Goal: Transaction & Acquisition: Obtain resource

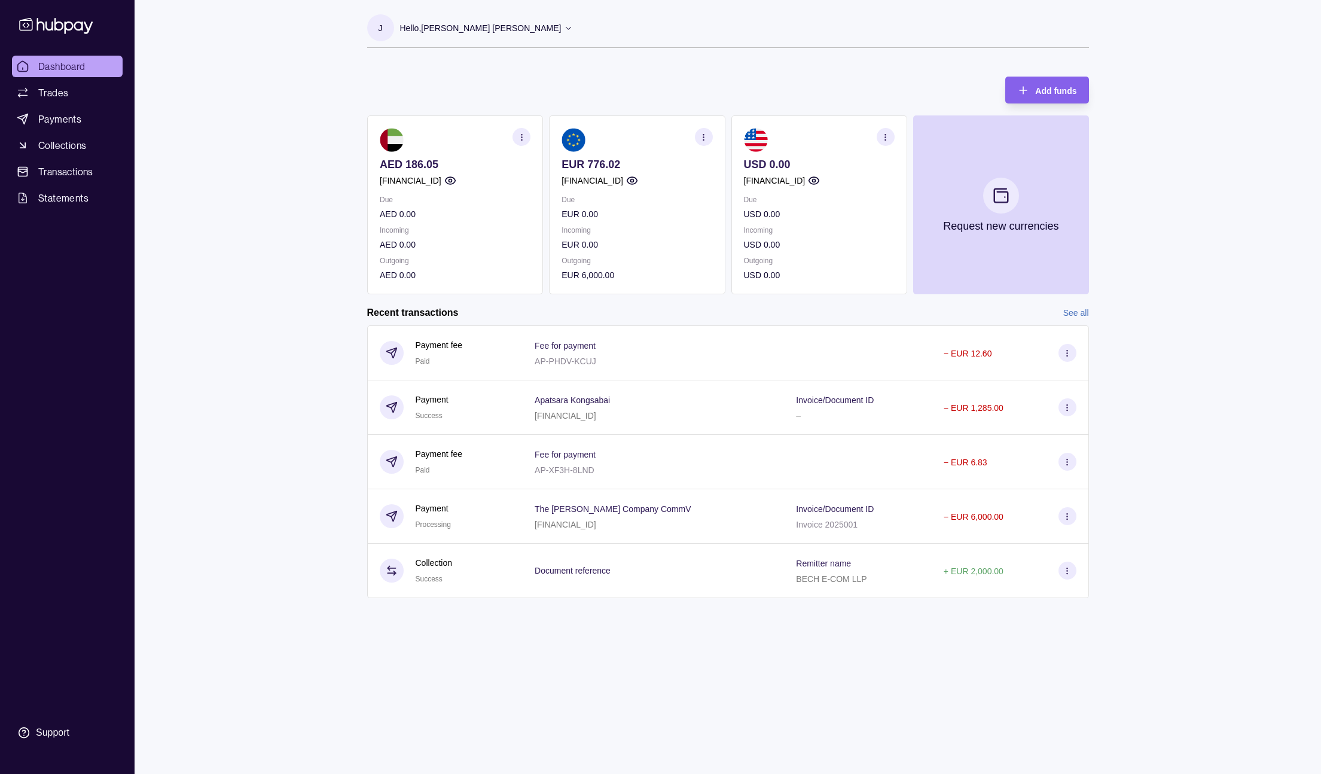
click at [1080, 310] on link "See all" at bounding box center [1076, 312] width 26 height 13
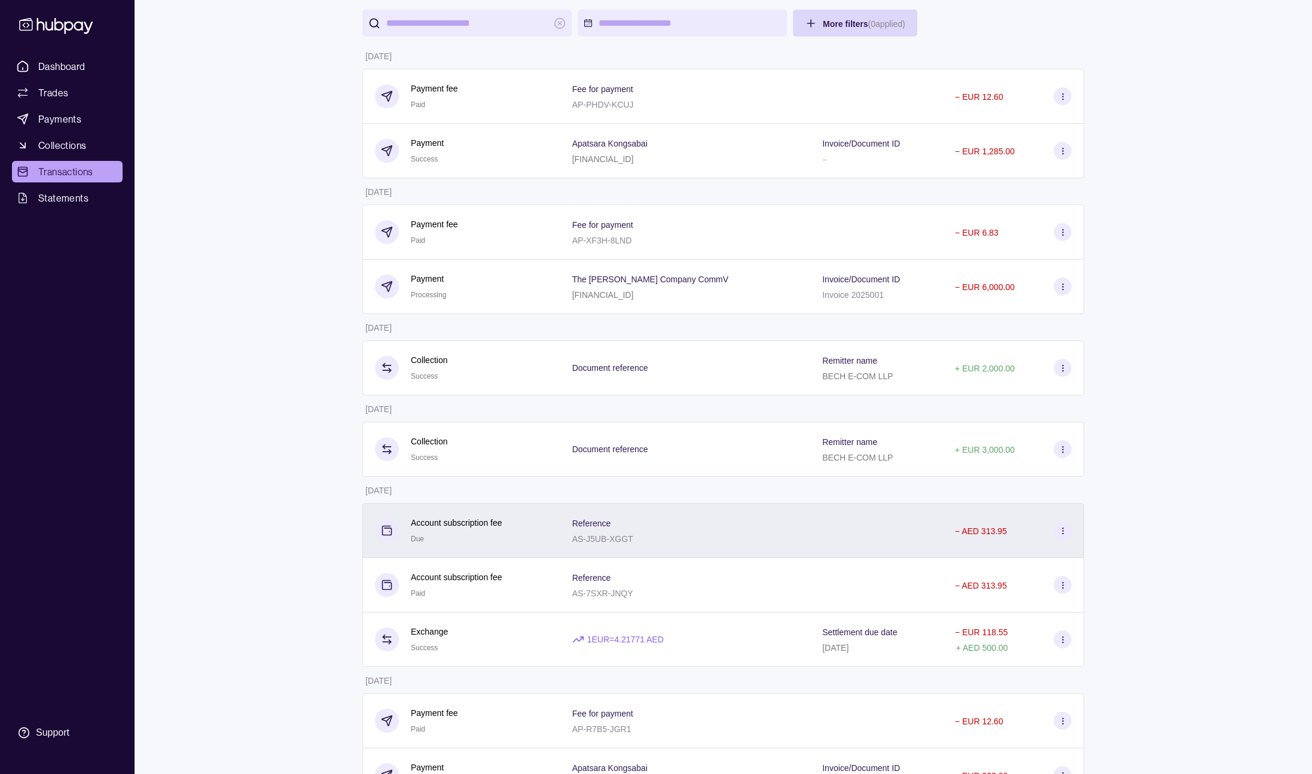
scroll to position [203, 0]
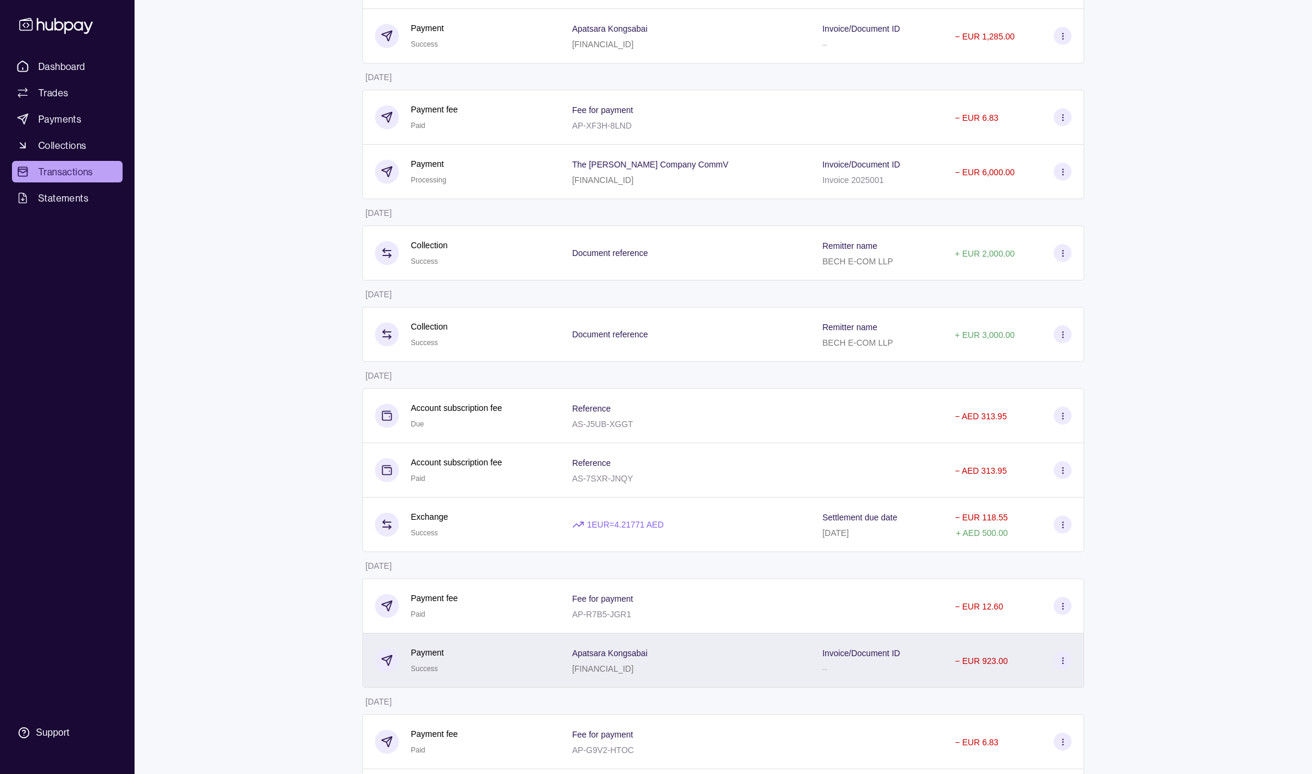
click at [748, 664] on div "Apatsara Kongsabai [FINANCIAL_ID]" at bounding box center [685, 660] width 227 height 30
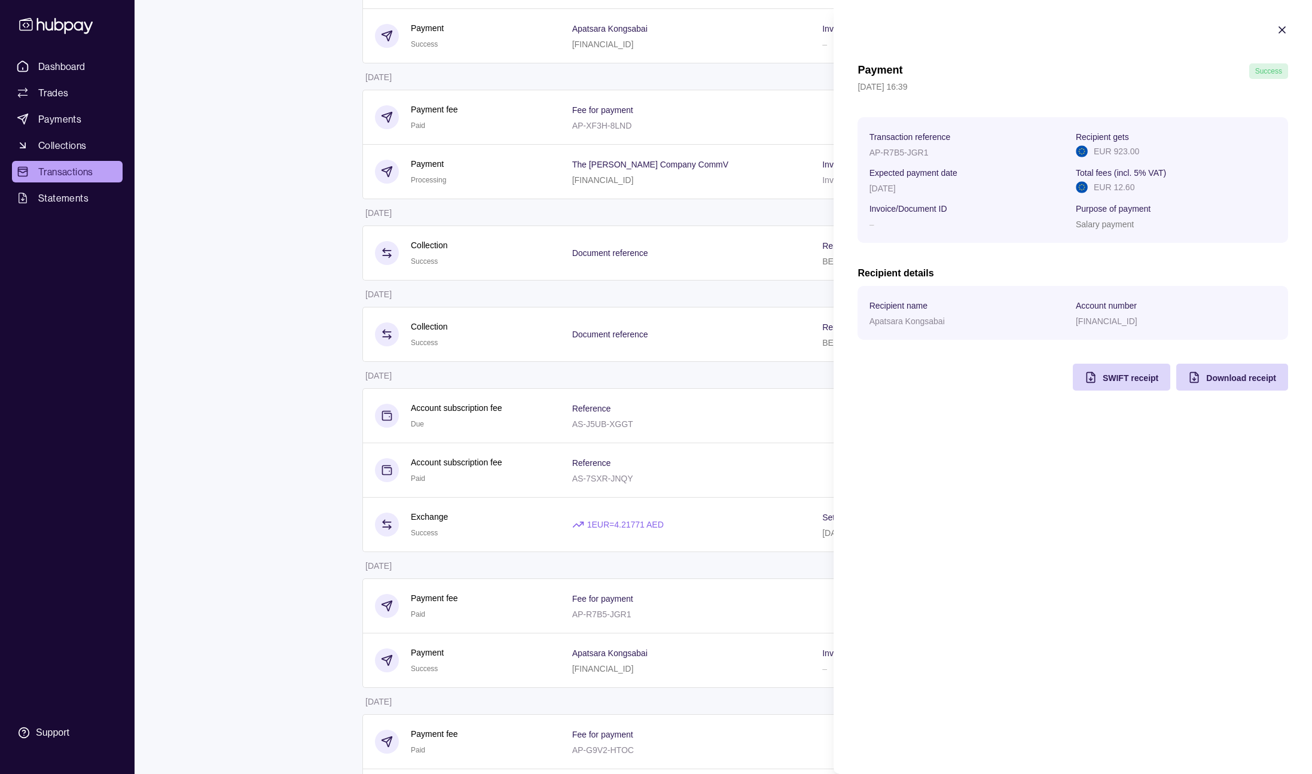
click at [1282, 26] on icon "button" at bounding box center [1282, 30] width 12 height 12
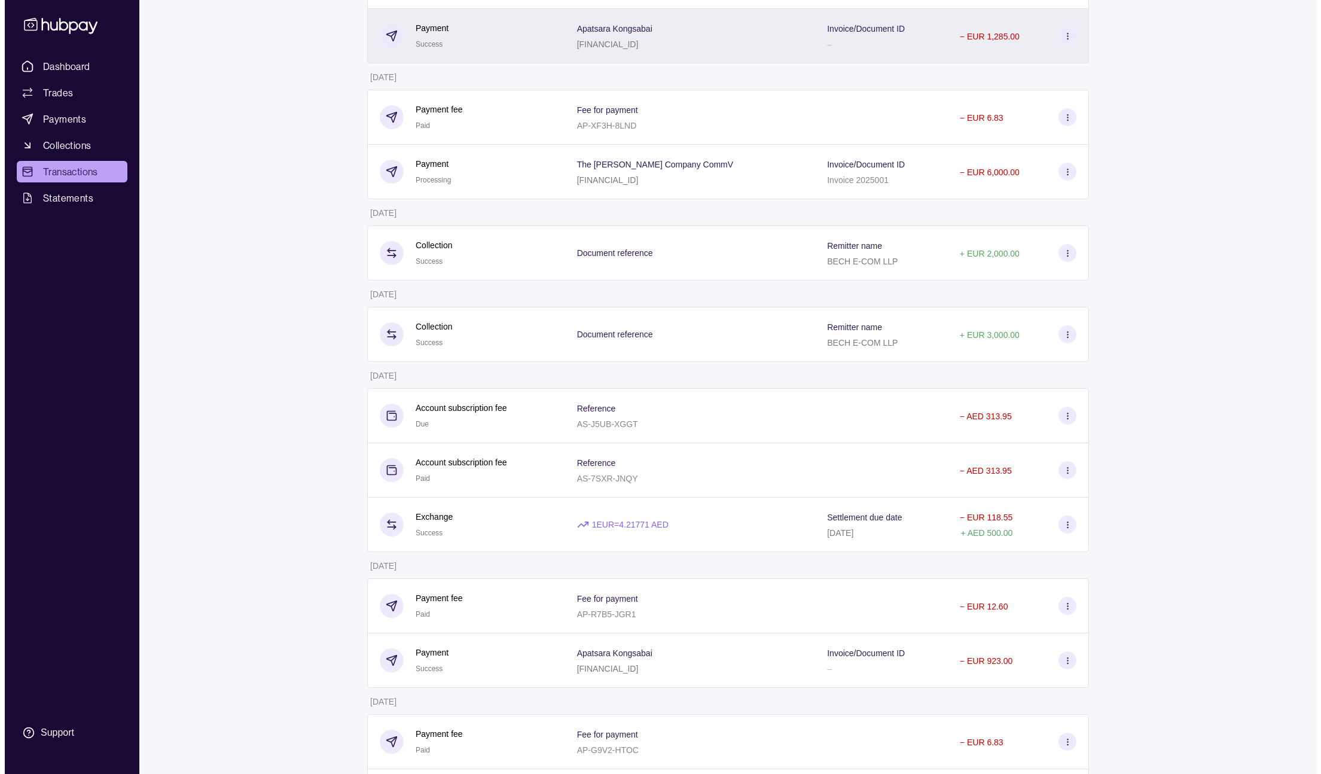
scroll to position [0, 0]
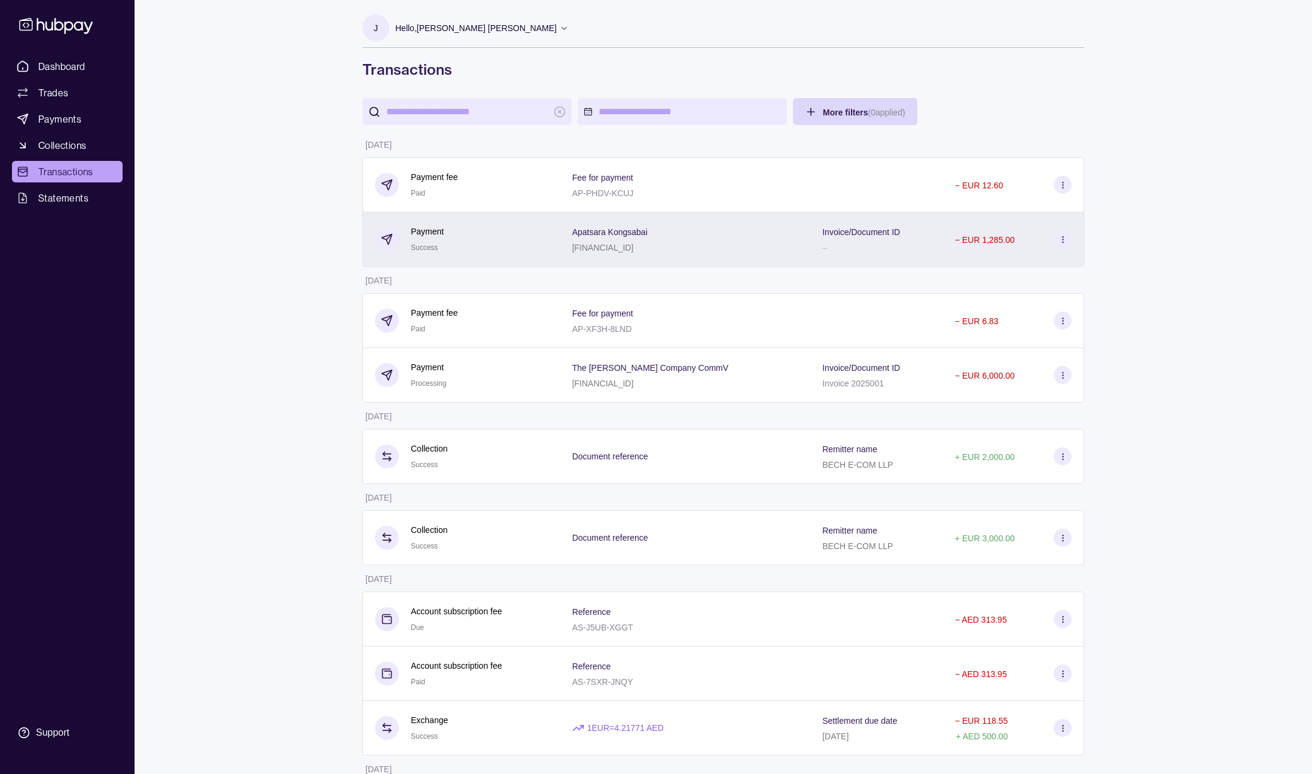
click at [782, 245] on div "Apatsara Kongsabai [FINANCIAL_ID]" at bounding box center [685, 239] width 227 height 30
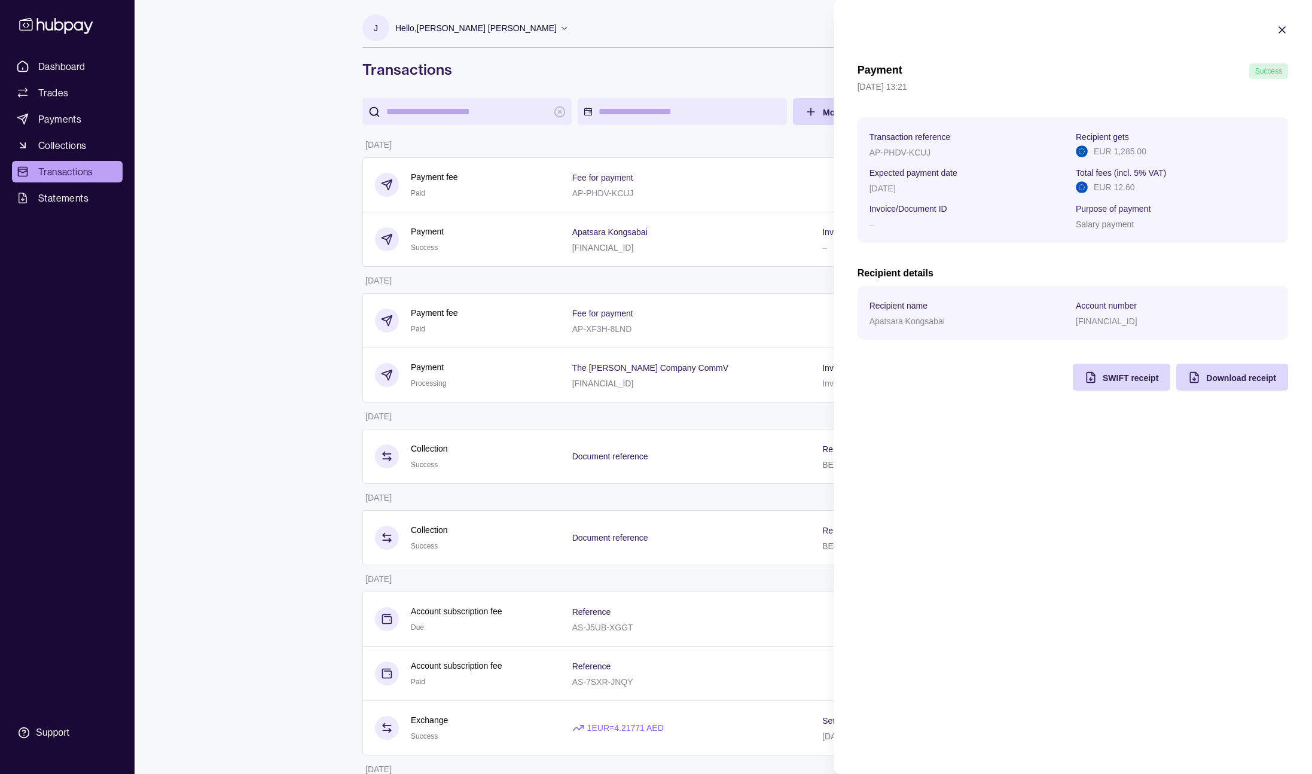
click at [1282, 28] on icon "button" at bounding box center [1282, 30] width 12 height 12
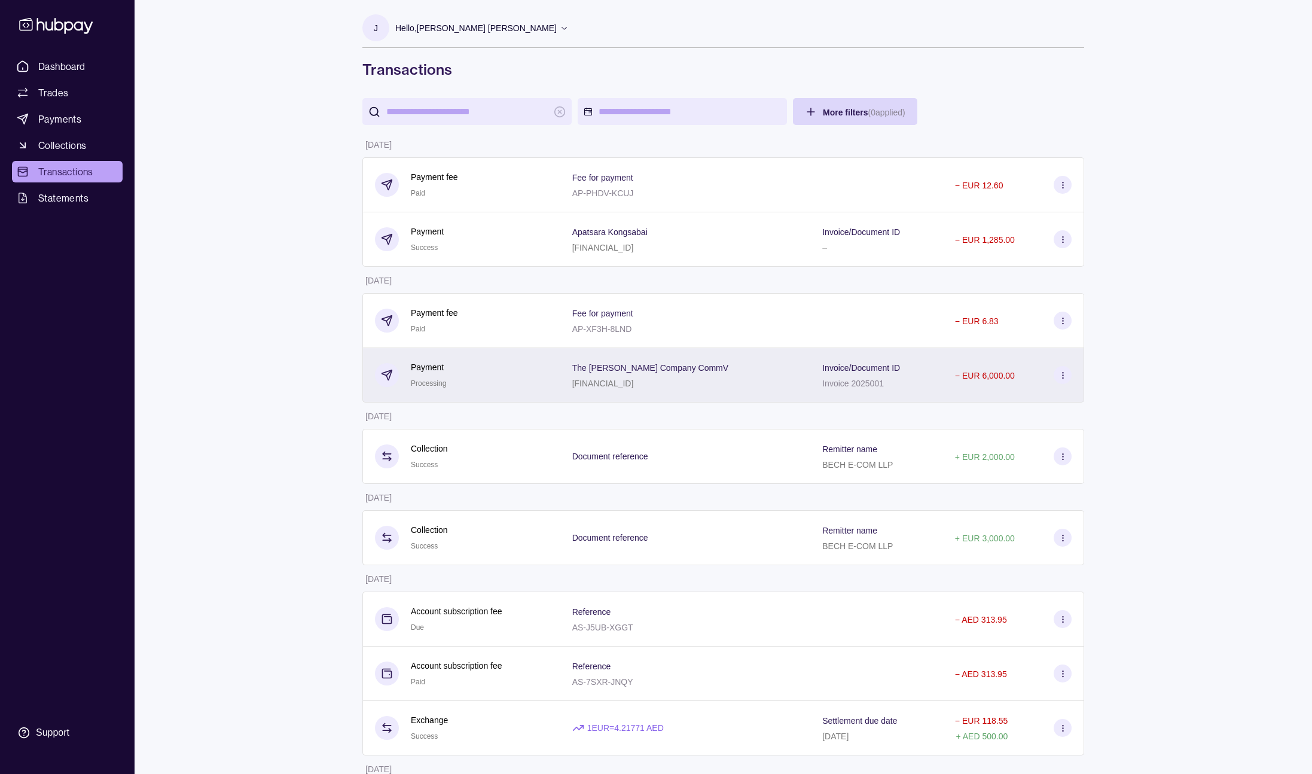
click at [790, 369] on div "The [PERSON_NAME] Company CommV [FINANCIAL_ID]" at bounding box center [685, 375] width 227 height 30
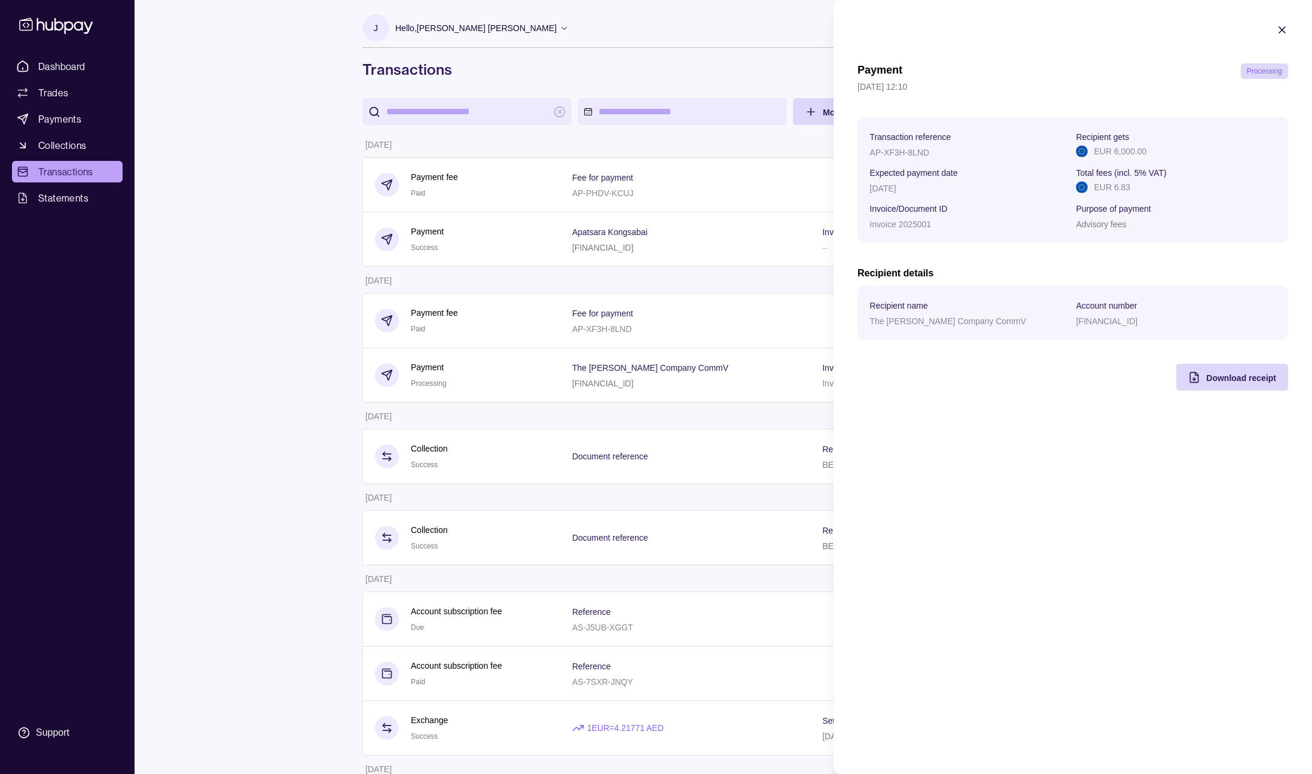
click at [904, 152] on p "AP-XF3H-8LND" at bounding box center [899, 153] width 60 height 10
copy p "AP-XF3H-8LND"
click at [203, 566] on html "Dashboard Trades Payments Collections Transactions Statements Support J Hello, …" at bounding box center [656, 783] width 1312 height 1566
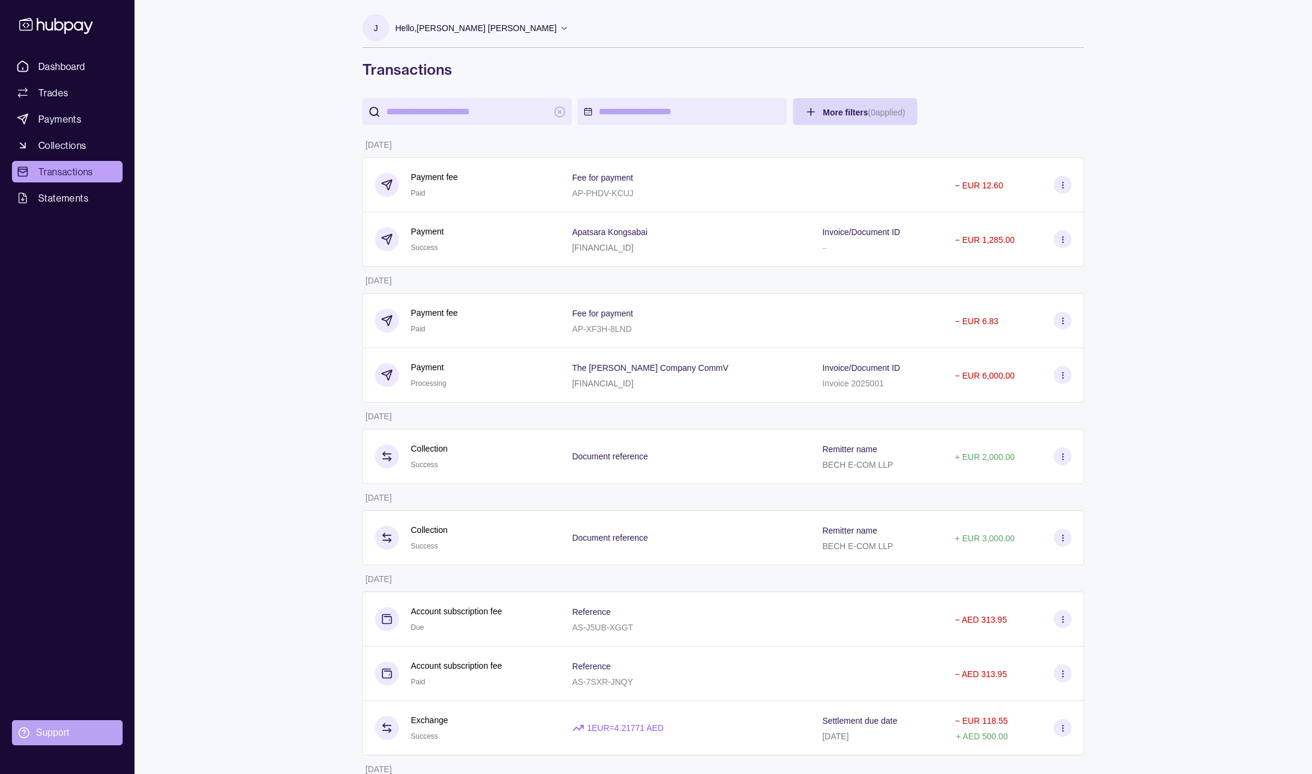
click at [46, 734] on div "Support" at bounding box center [52, 732] width 33 height 13
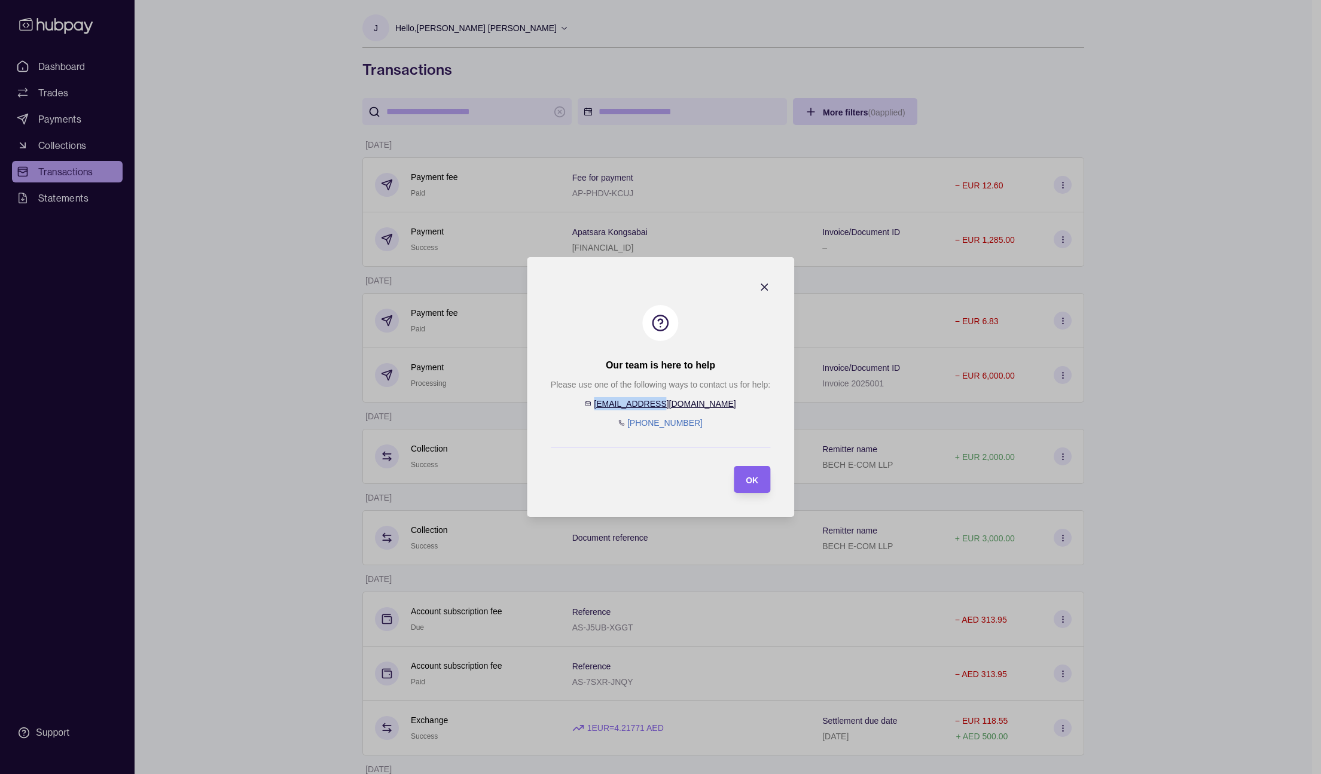
drag, startPoint x: 705, startPoint y: 400, endPoint x: 713, endPoint y: 409, distance: 12.3
click at [713, 409] on div "Please use one of the following ways to contact us for help: [EMAIL_ADDRESS][DO…" at bounding box center [660, 403] width 219 height 51
click at [655, 402] on link "[EMAIL_ADDRESS][DOMAIN_NAME]" at bounding box center [665, 404] width 142 height 10
click at [717, 402] on div "Please use one of the following ways to contact us for help: [EMAIL_ADDRESS][DO…" at bounding box center [660, 403] width 219 height 51
drag, startPoint x: 685, startPoint y: 401, endPoint x: 705, endPoint y: 404, distance: 20.5
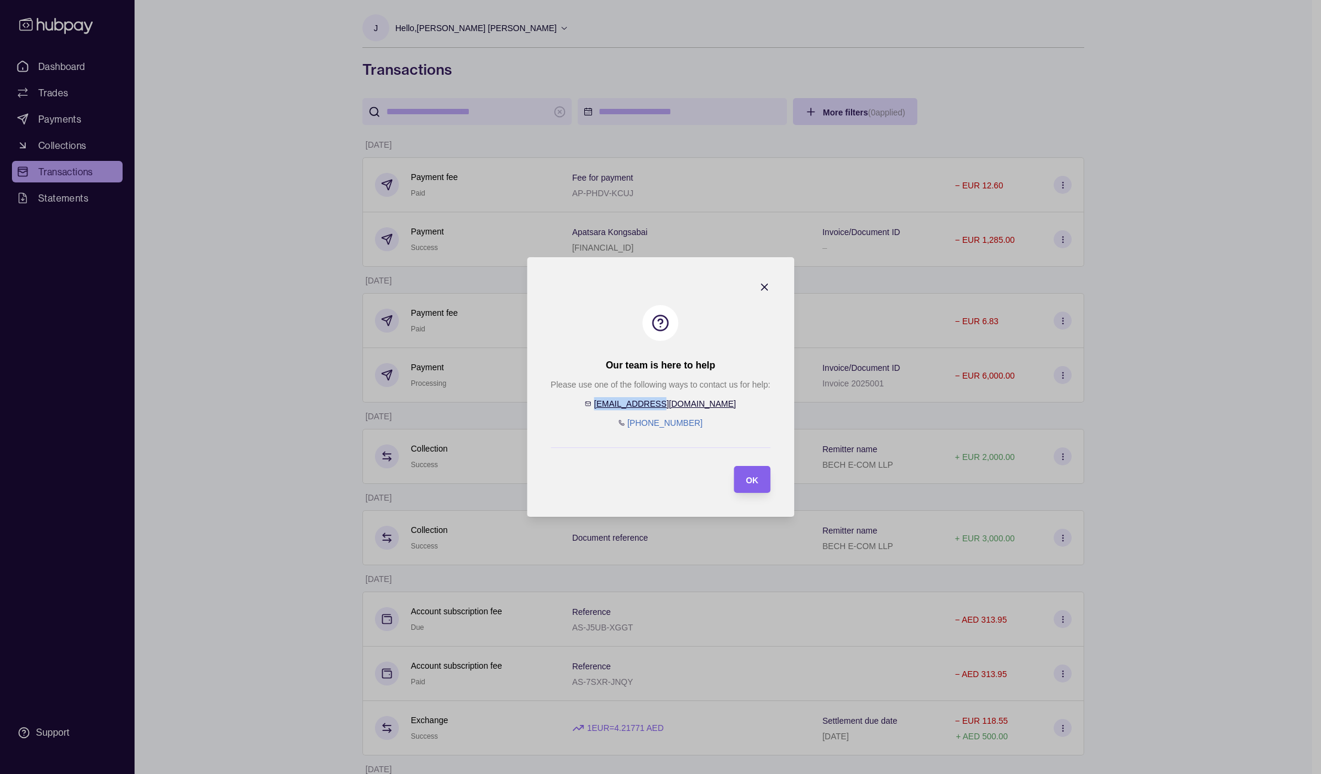
click at [705, 404] on div "Please use one of the following ways to contact us for help: [EMAIL_ADDRESS][DO…" at bounding box center [660, 403] width 219 height 51
copy div "[EMAIL_ADDRESS][DOMAIN_NAME]"
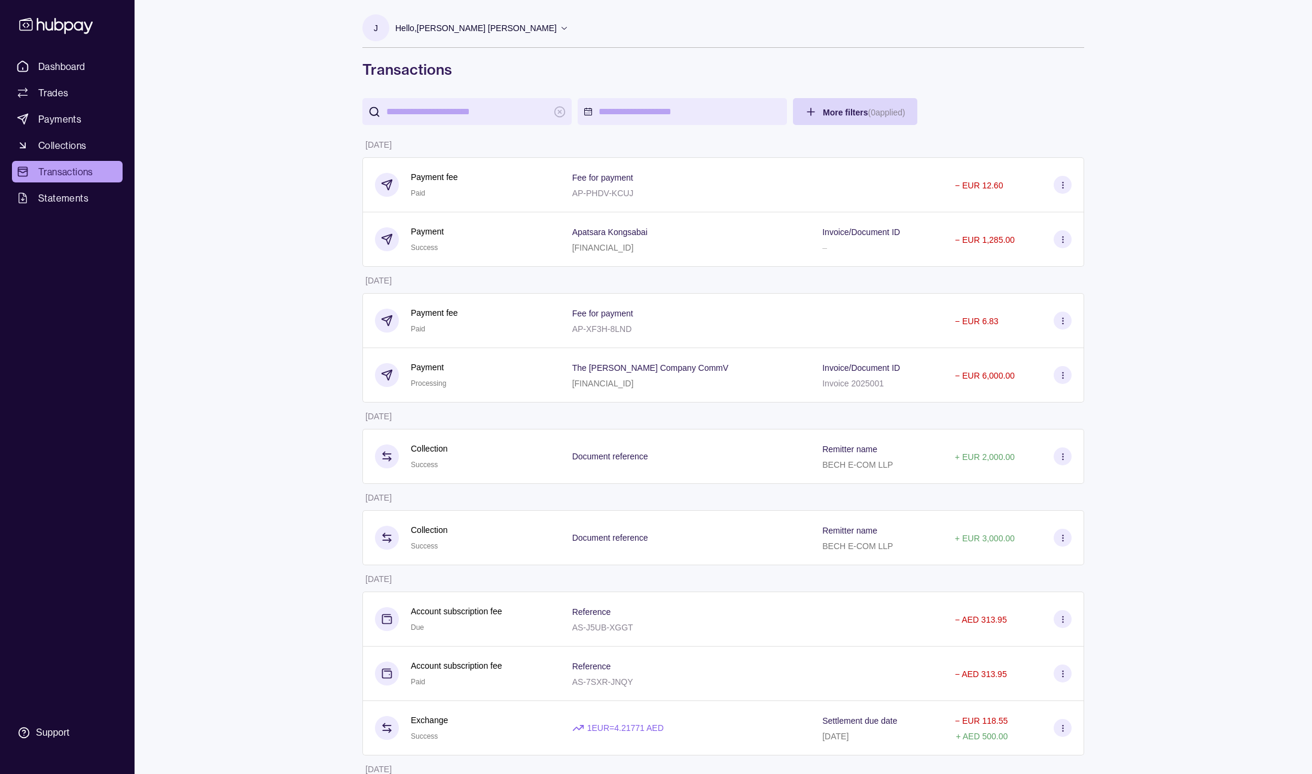
click at [561, 29] on icon at bounding box center [563, 28] width 5 height 3
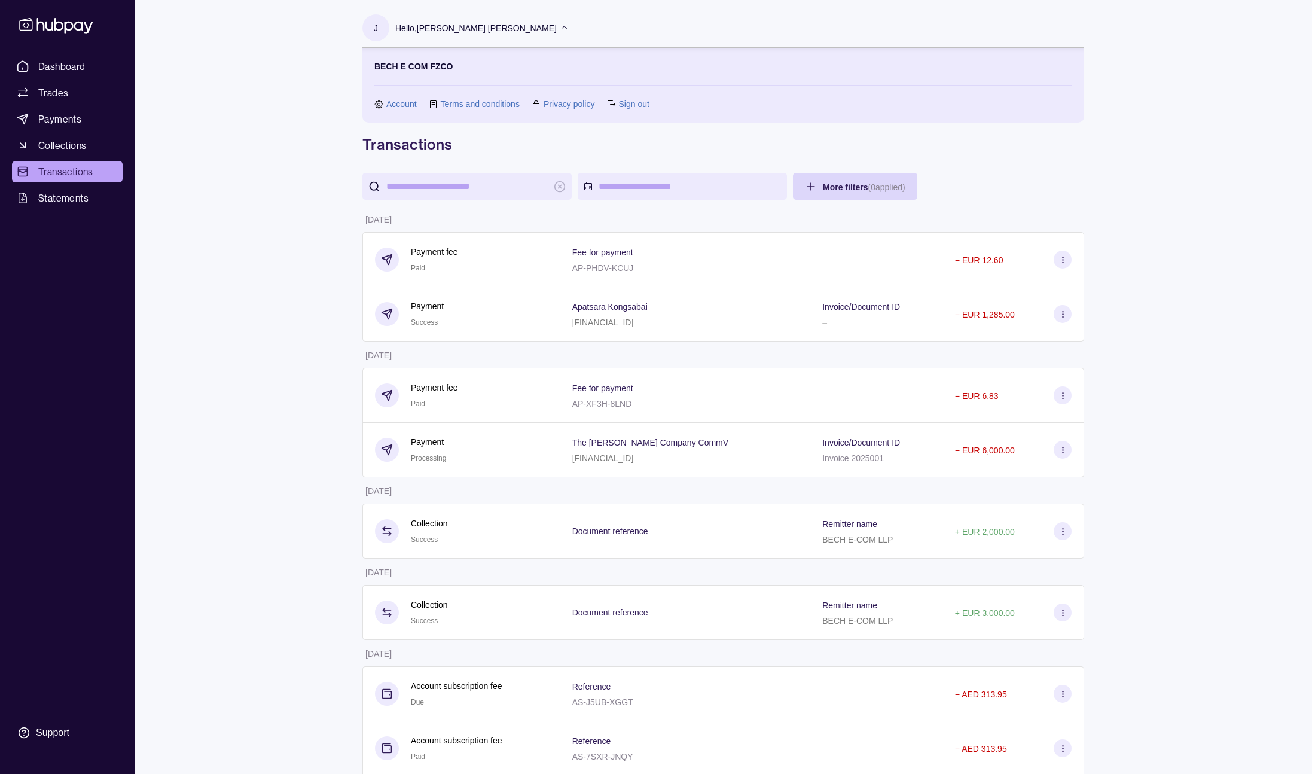
click at [393, 106] on link "Account" at bounding box center [401, 103] width 30 height 13
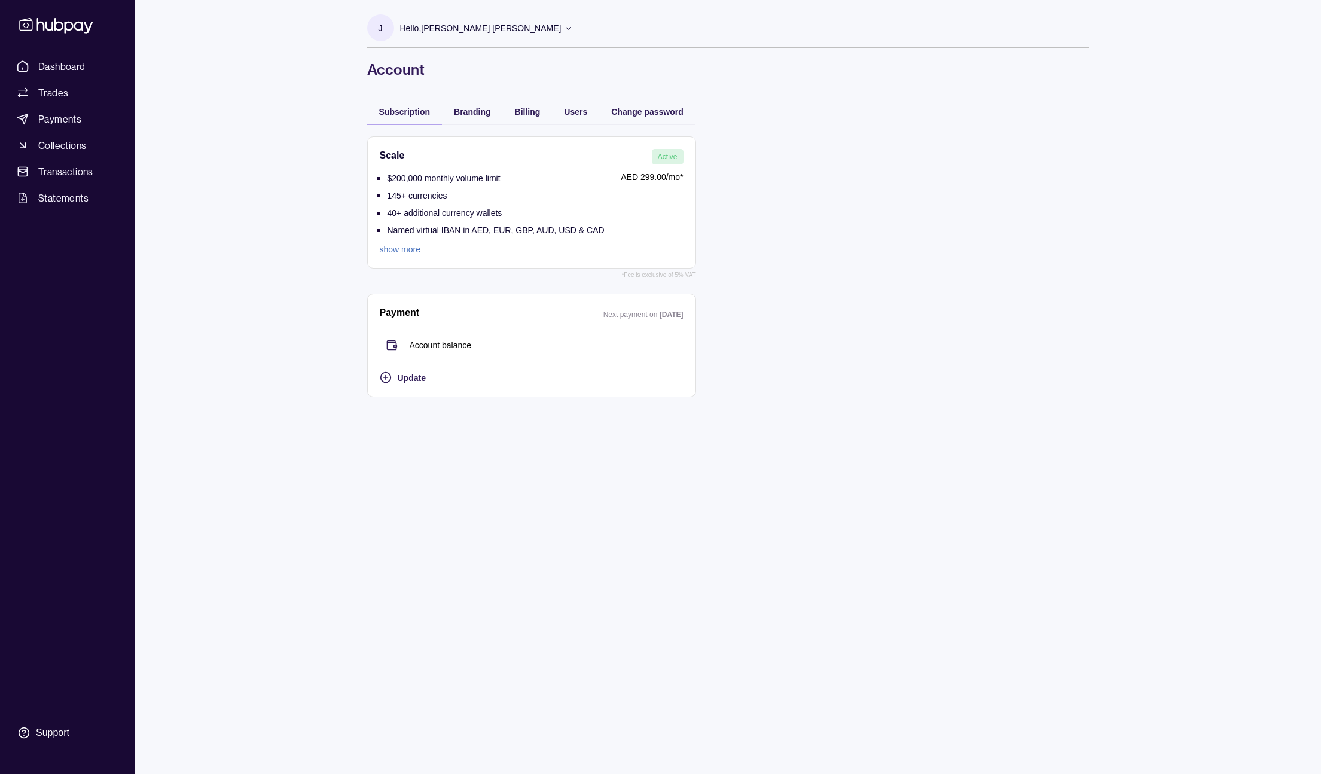
click at [310, 67] on div "Dashboard Trades Payments Collections Transactions Statements Support J Hello, …" at bounding box center [660, 387] width 1321 height 774
click at [81, 68] on span "Dashboard" at bounding box center [61, 66] width 47 height 14
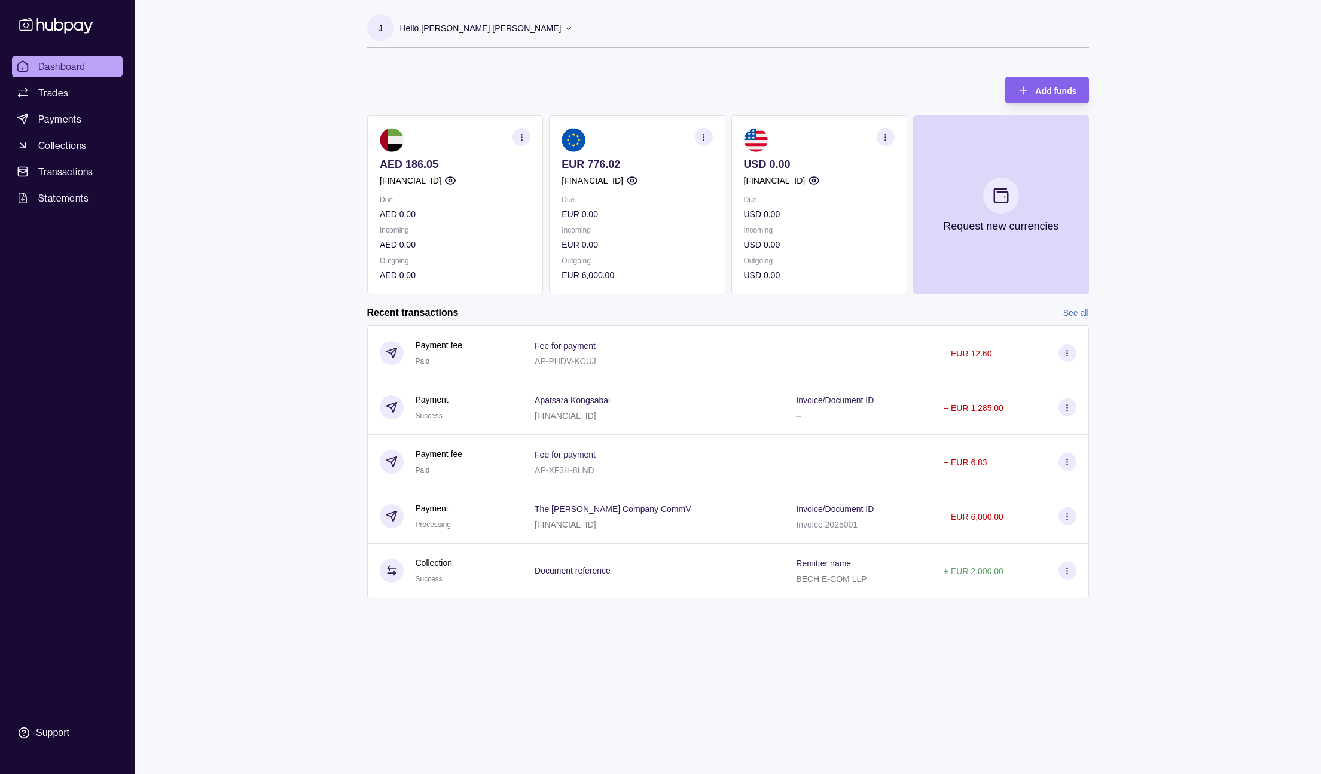
click at [847, 524] on div "Invoice/Document ID Invoice 2025001" at bounding box center [858, 516] width 124 height 30
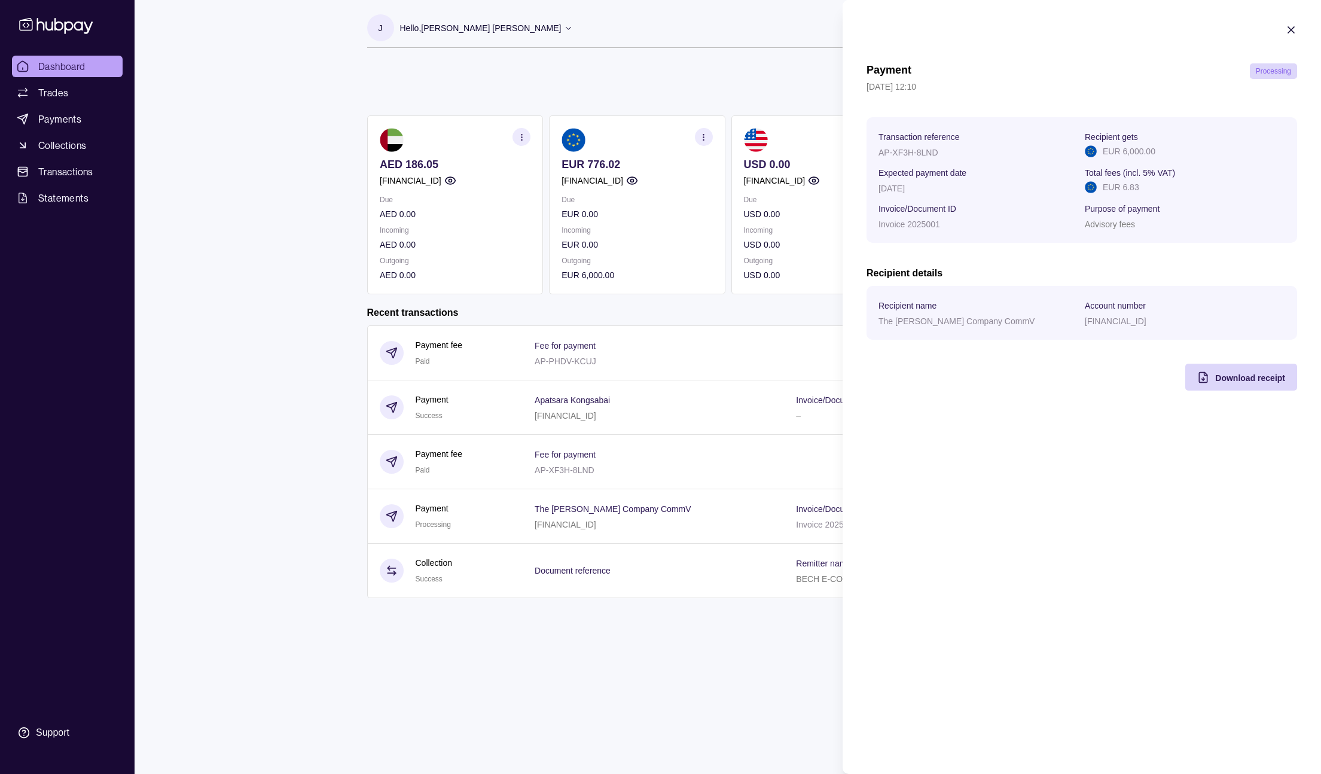
click at [1201, 274] on h2 "Recipient details" at bounding box center [1081, 273] width 430 height 13
click at [1251, 378] on span "Download receipt" at bounding box center [1250, 378] width 70 height 10
click at [466, 30] on html "Dashboard Trades Payments Collections Transactions Statements Support J Hello, …" at bounding box center [660, 387] width 1321 height 774
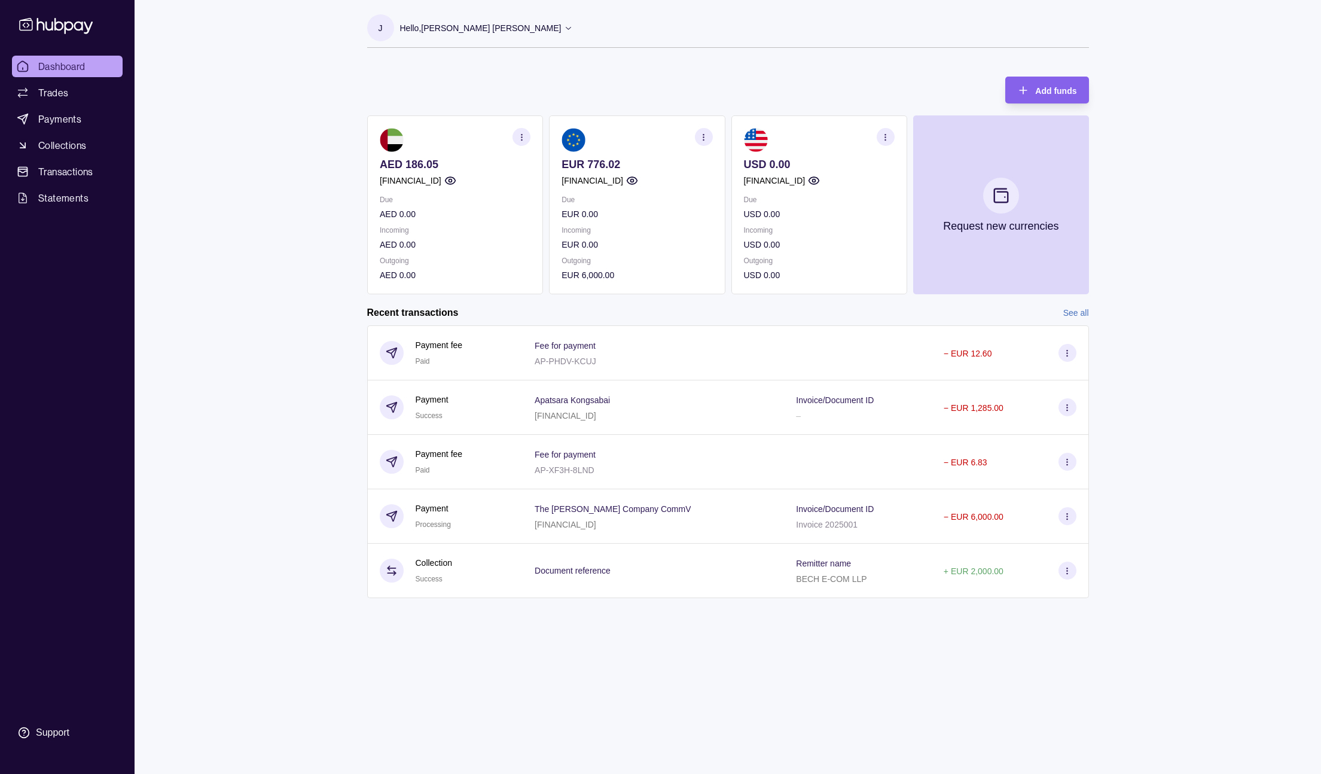
click at [484, 30] on p "Hello, [PERSON_NAME] [PERSON_NAME]" at bounding box center [480, 28] width 161 height 13
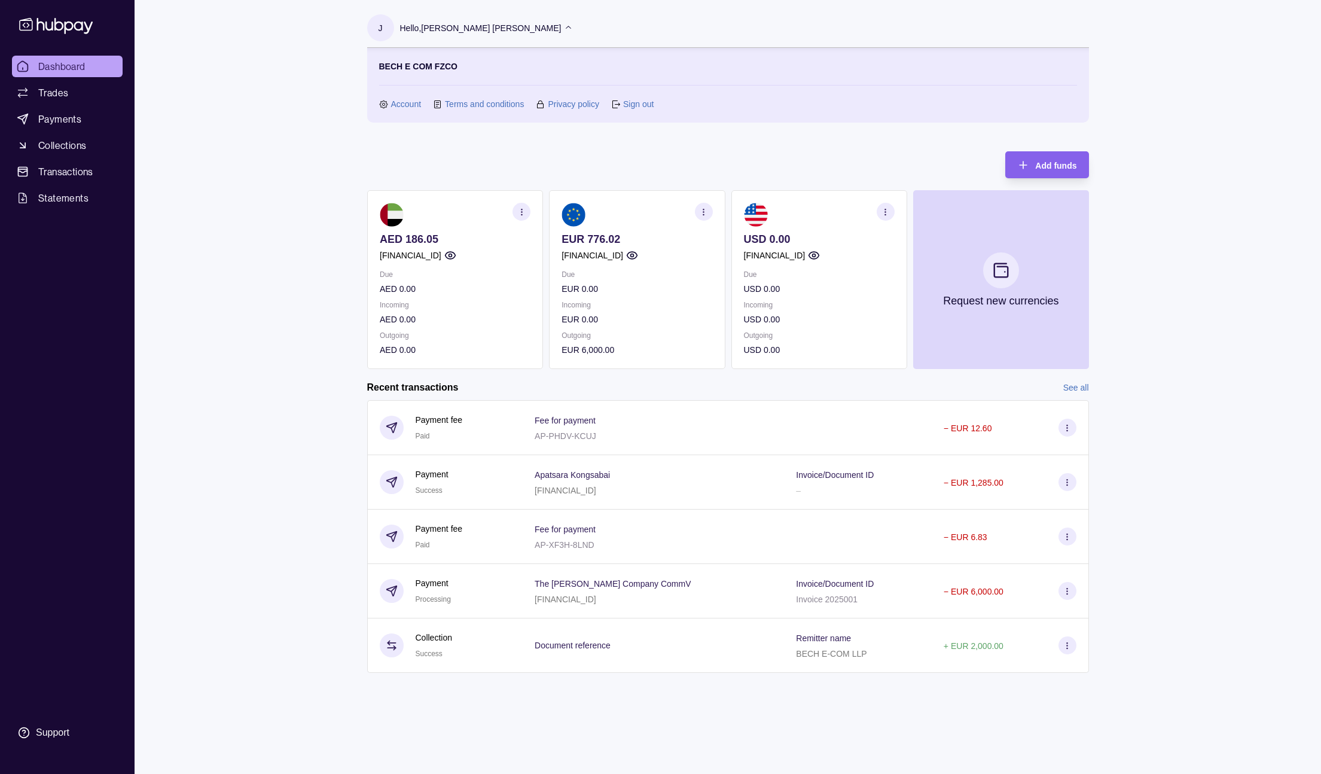
click at [410, 103] on link "Account" at bounding box center [406, 103] width 30 height 13
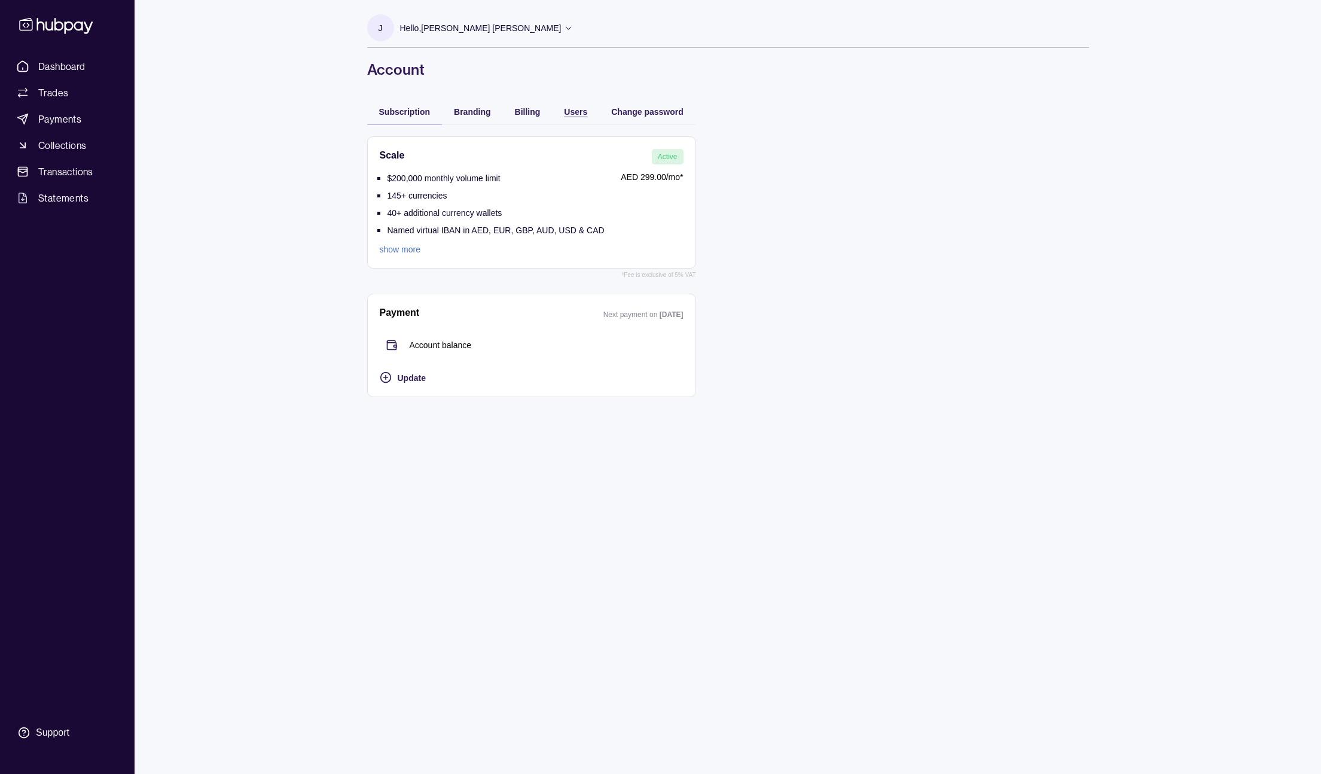
click at [585, 111] on span "Users" at bounding box center [575, 112] width 23 height 10
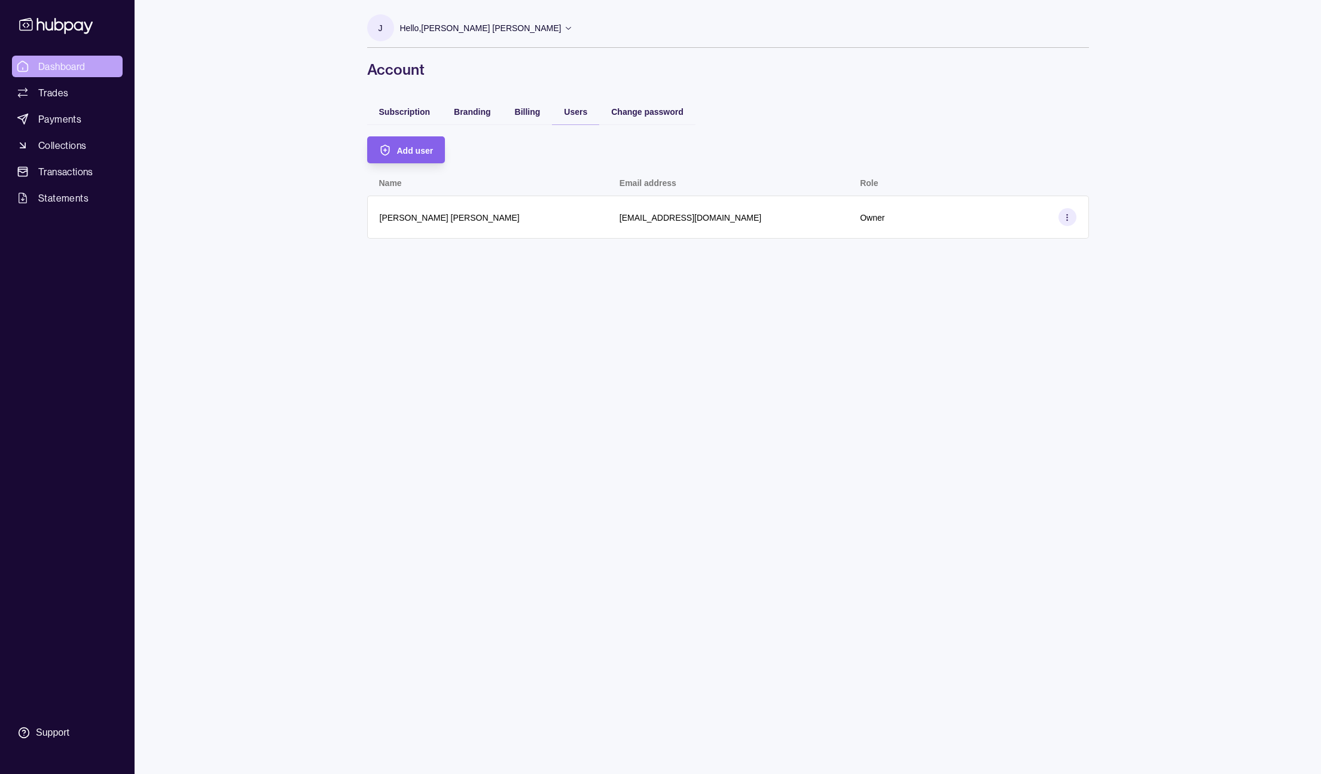
click at [63, 70] on span "Dashboard" at bounding box center [61, 66] width 47 height 14
